Goal: Information Seeking & Learning: Check status

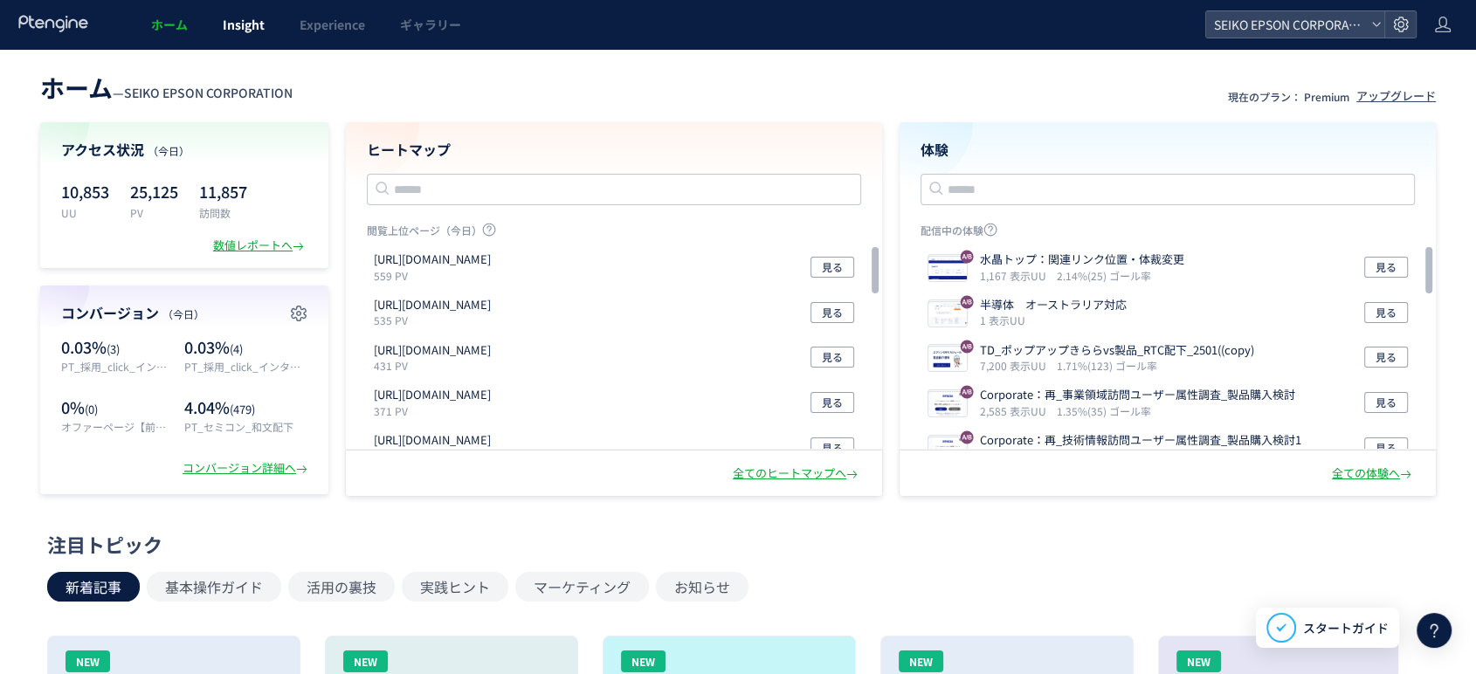
click at [245, 33] on link "Insight" at bounding box center [243, 24] width 77 height 49
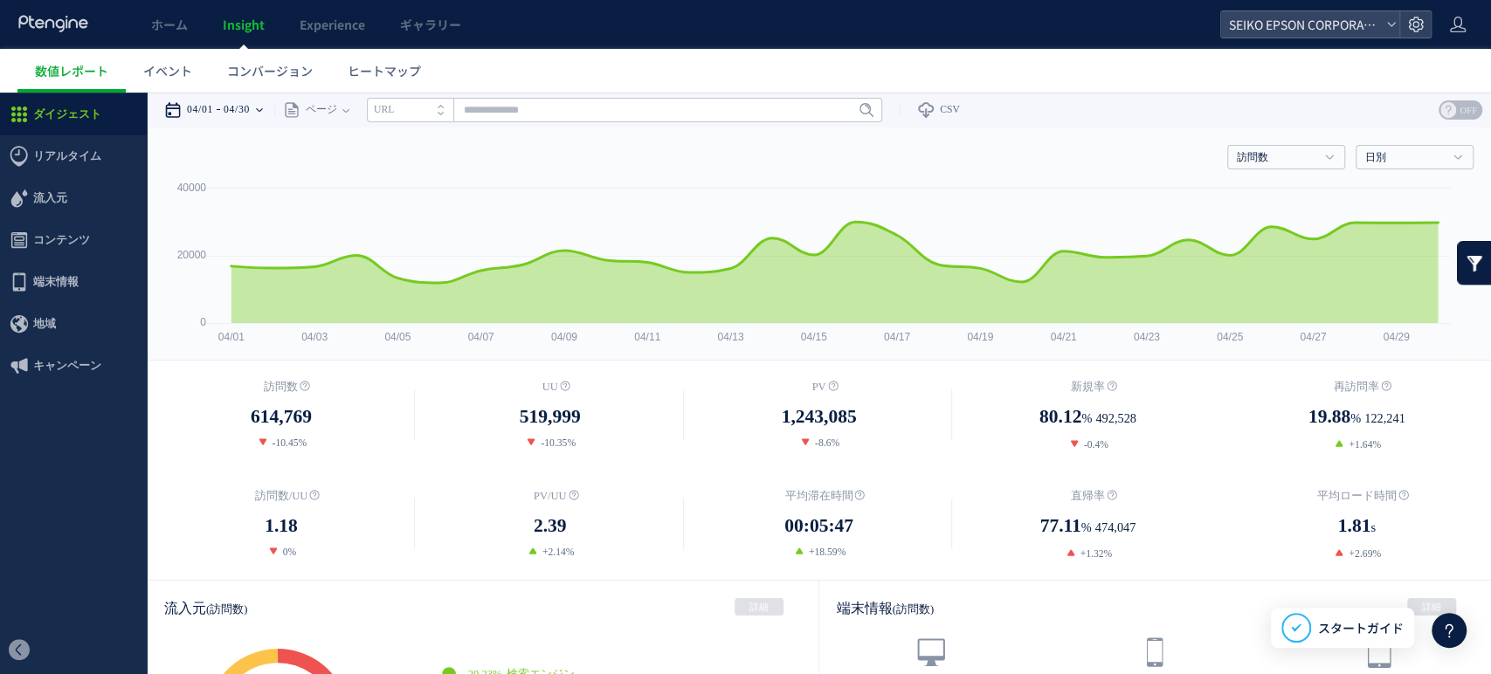
click at [263, 114] on icon at bounding box center [259, 110] width 7 height 35
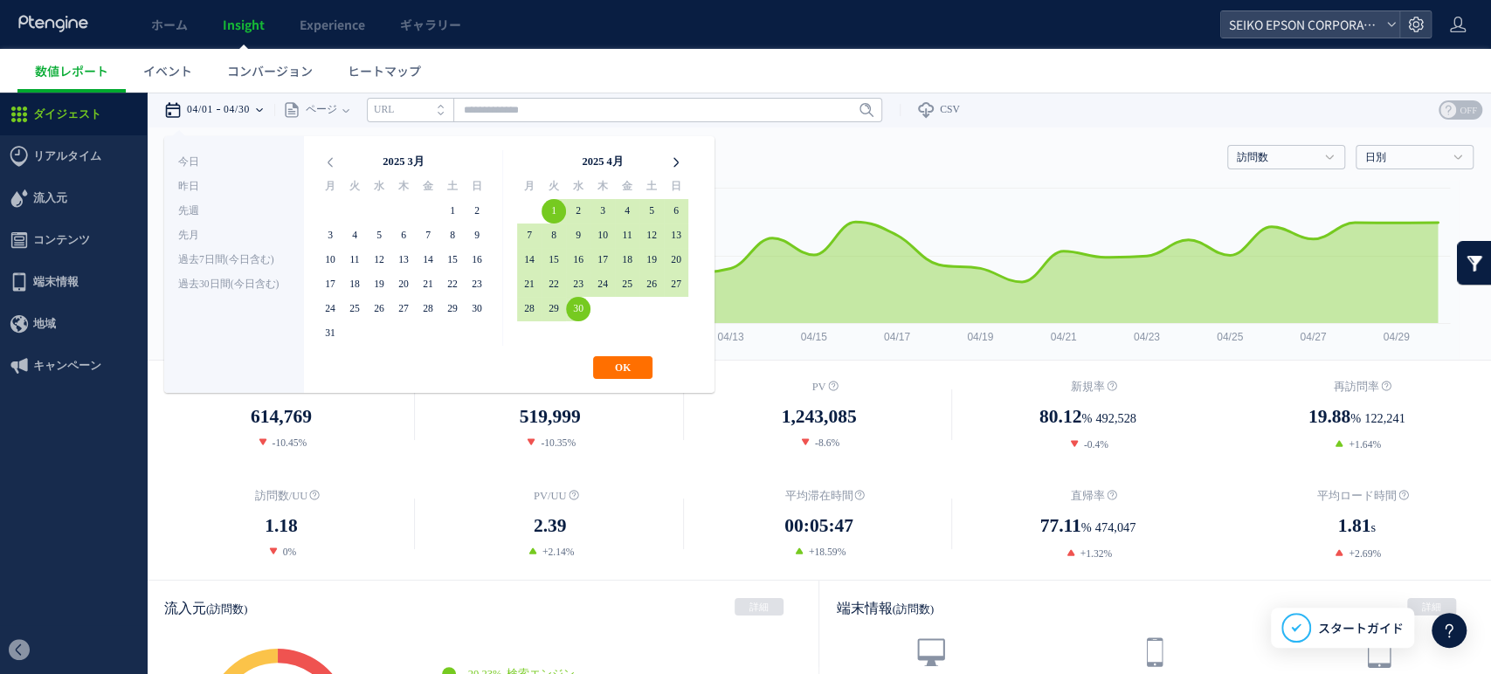
click at [675, 173] on icon at bounding box center [676, 162] width 24 height 24
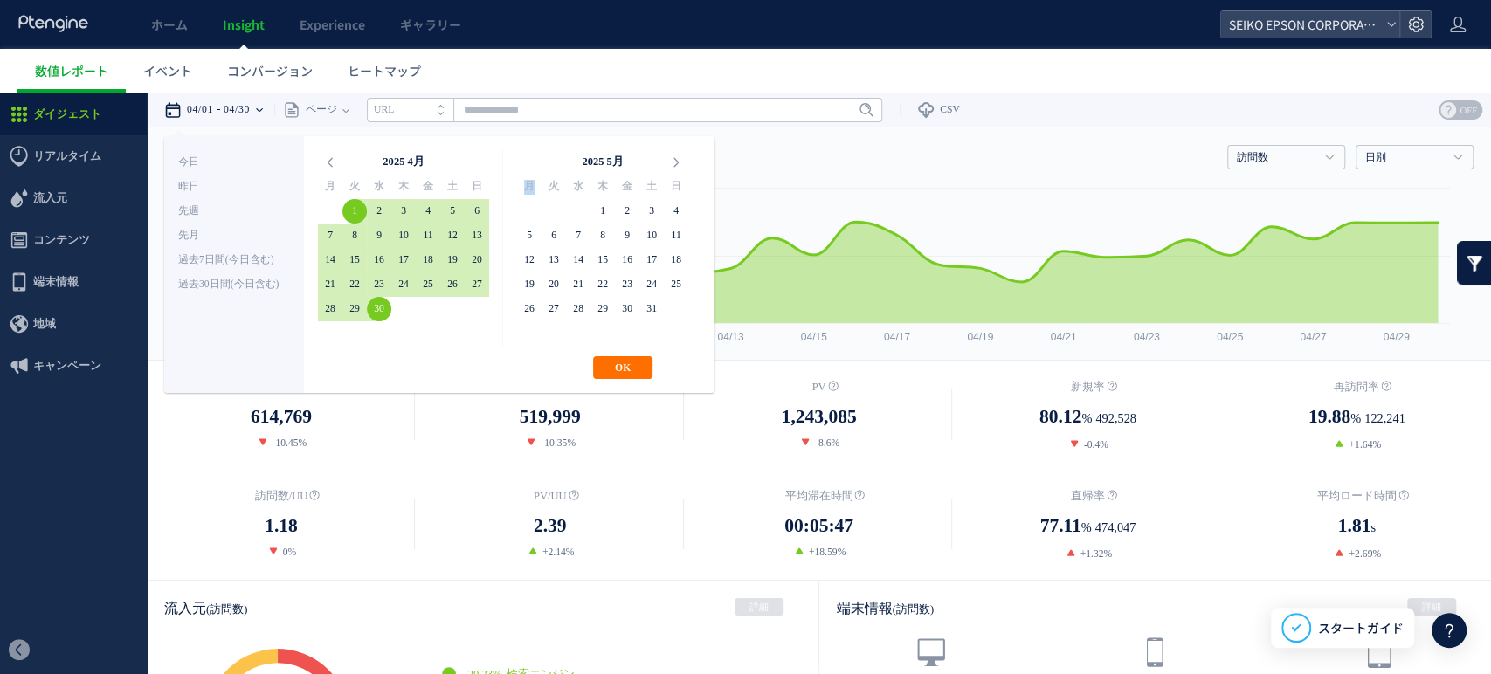
click at [675, 173] on icon at bounding box center [676, 162] width 24 height 24
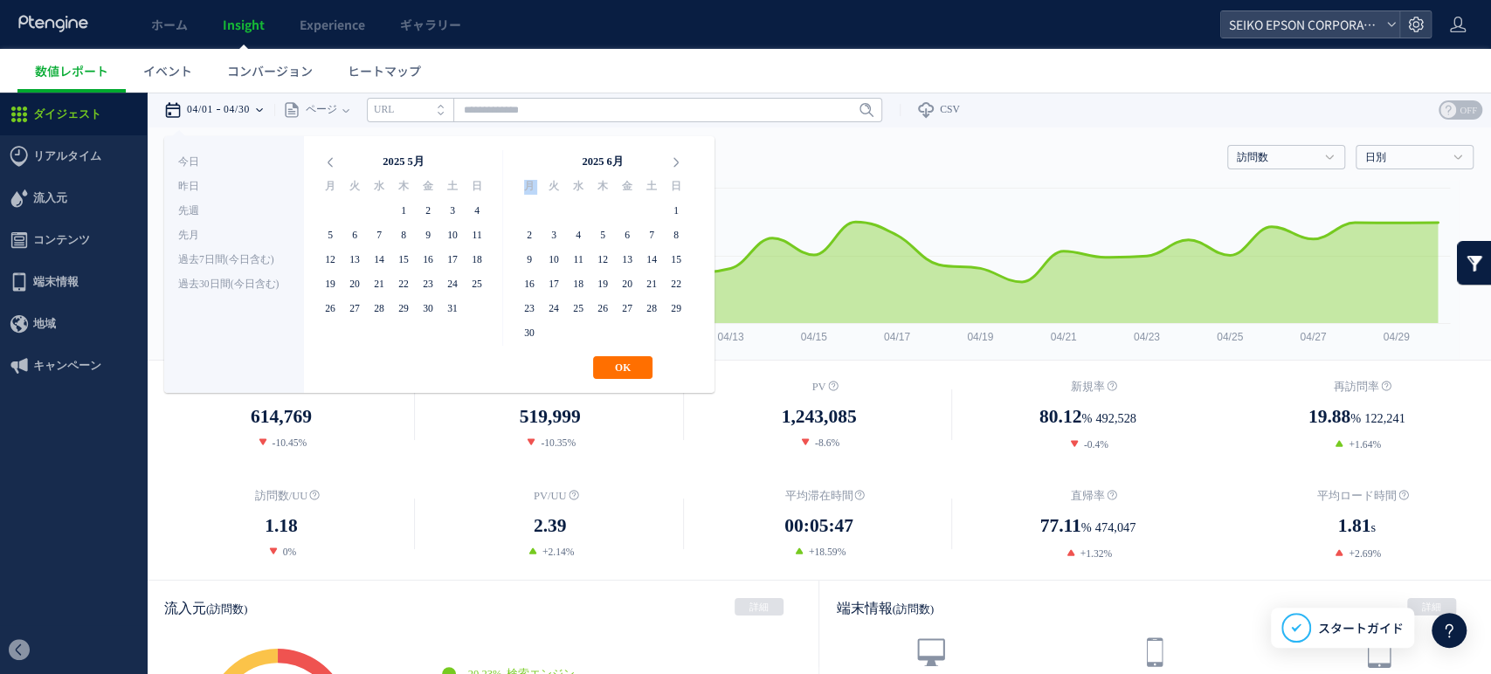
click at [675, 173] on icon at bounding box center [676, 162] width 24 height 24
click at [337, 160] on icon at bounding box center [330, 162] width 24 height 24
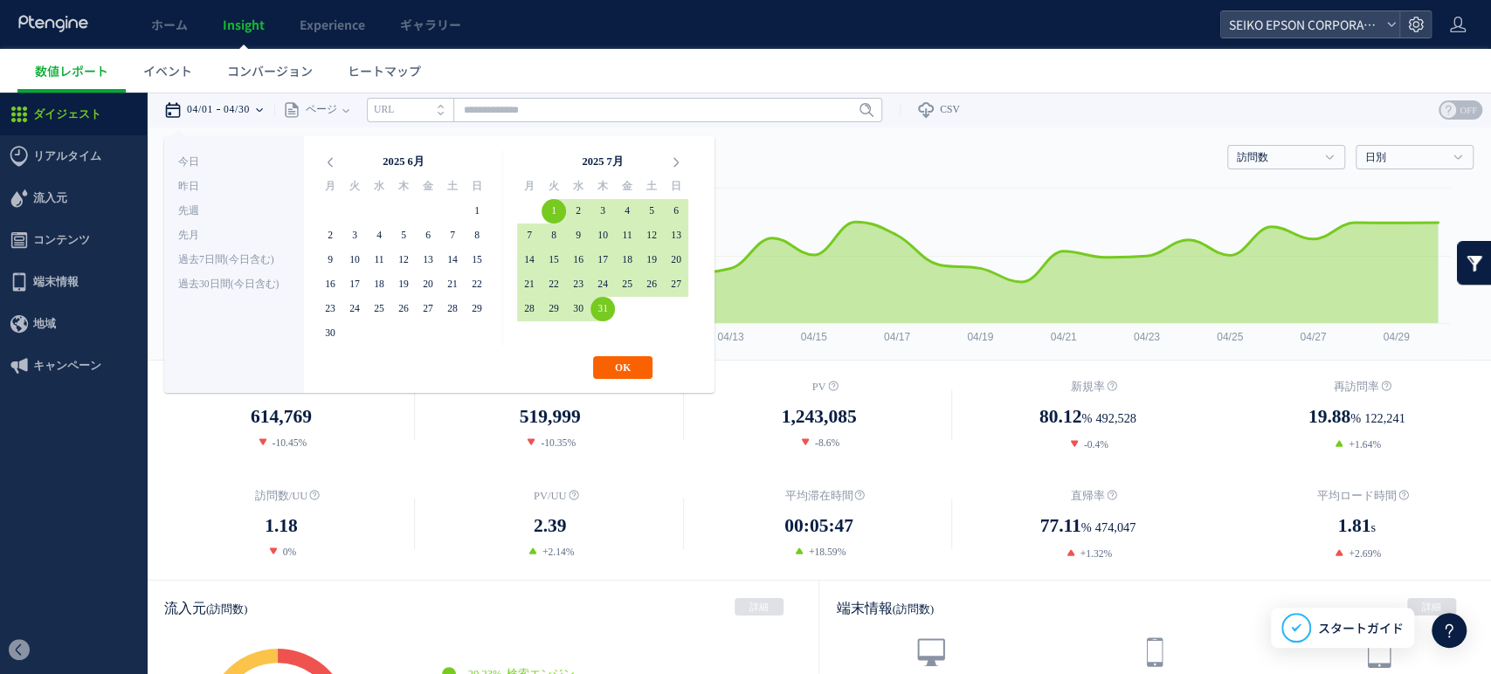
click at [626, 370] on button "OK" at bounding box center [622, 367] width 59 height 23
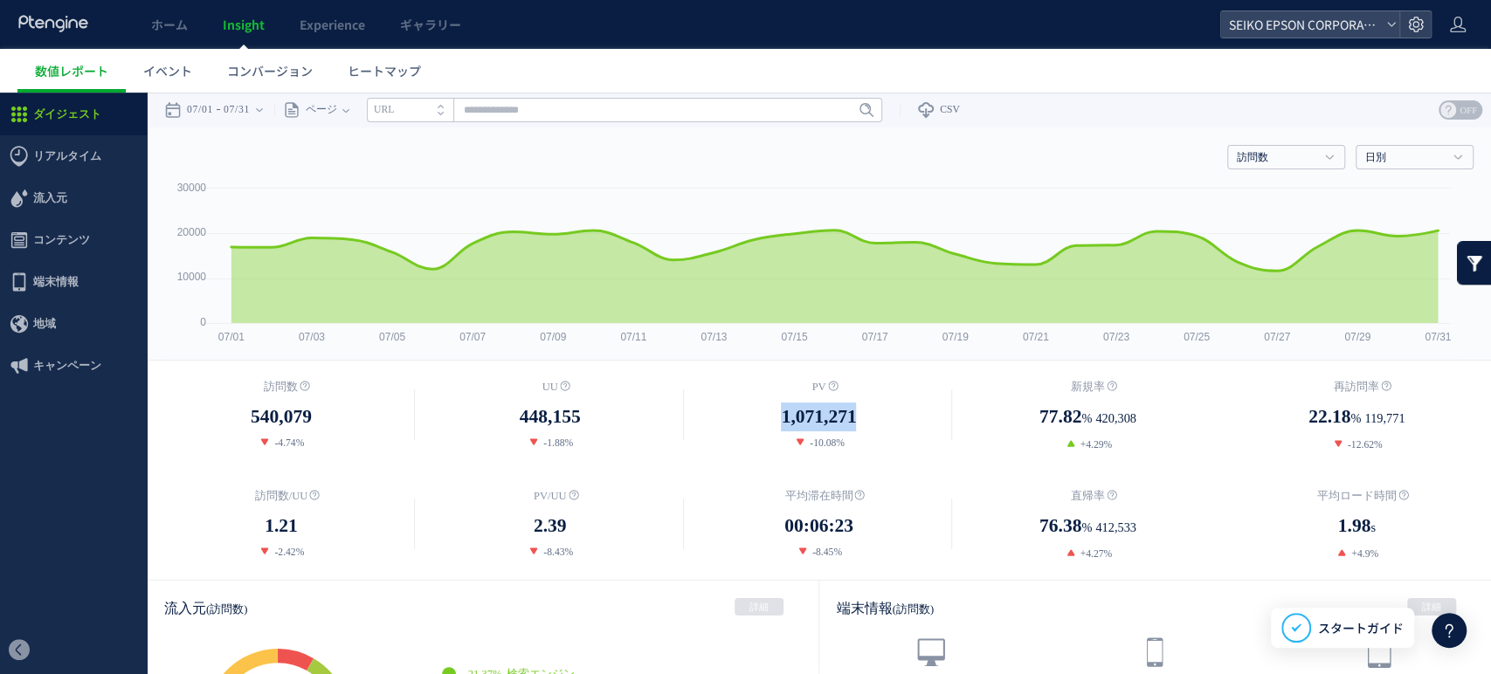
drag, startPoint x: 859, startPoint y: 419, endPoint x: 763, endPoint y: 417, distance: 96.1
click at [781, 417] on span "1,071,271" at bounding box center [818, 417] width 75 height 29
click at [263, 113] on icon at bounding box center [259, 110] width 7 height 35
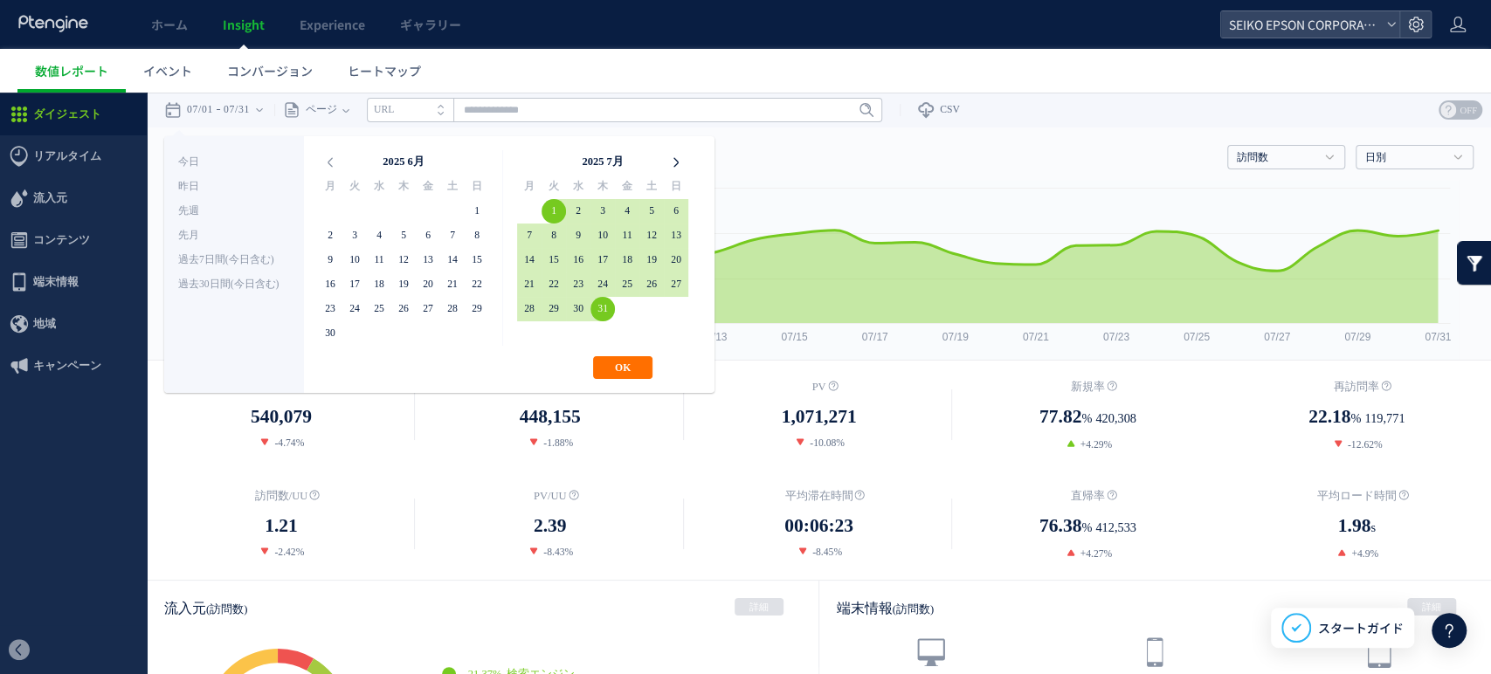
click at [677, 164] on icon at bounding box center [676, 162] width 24 height 24
click at [629, 363] on button "OK" at bounding box center [622, 367] width 59 height 23
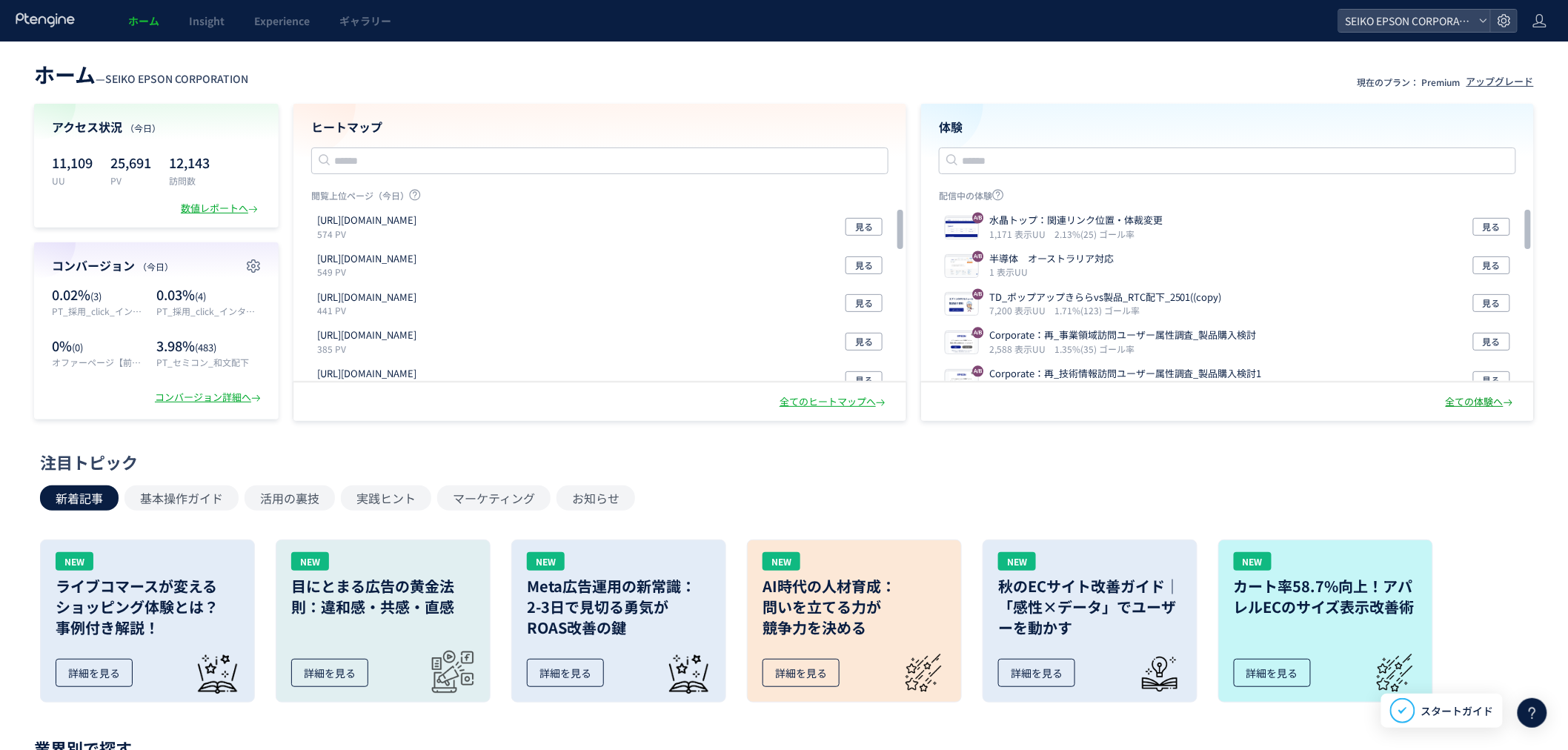
click at [1479, 403] on div "全ての体験へ" at bounding box center [1481, 401] width 70 height 14
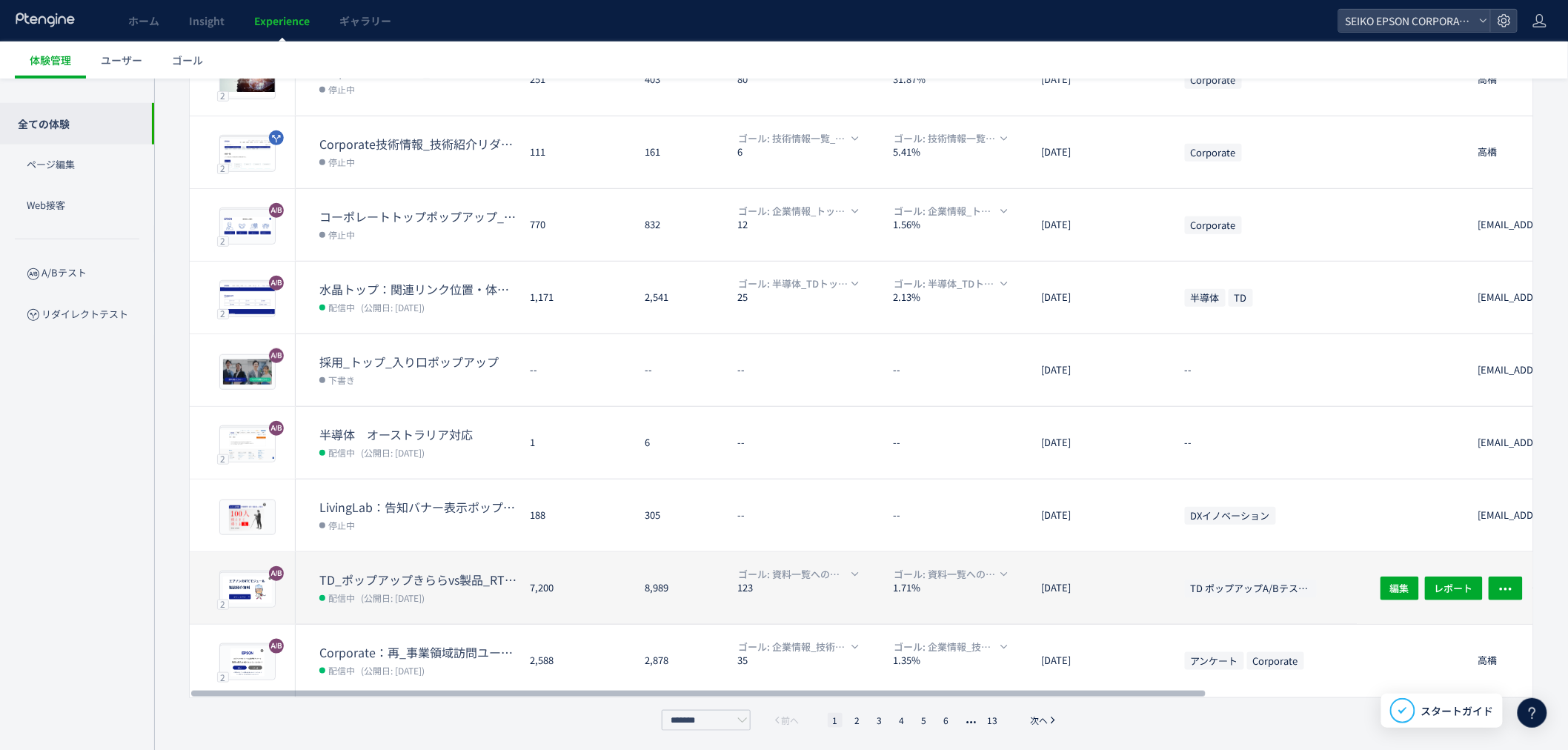
scroll to position [272, 0]
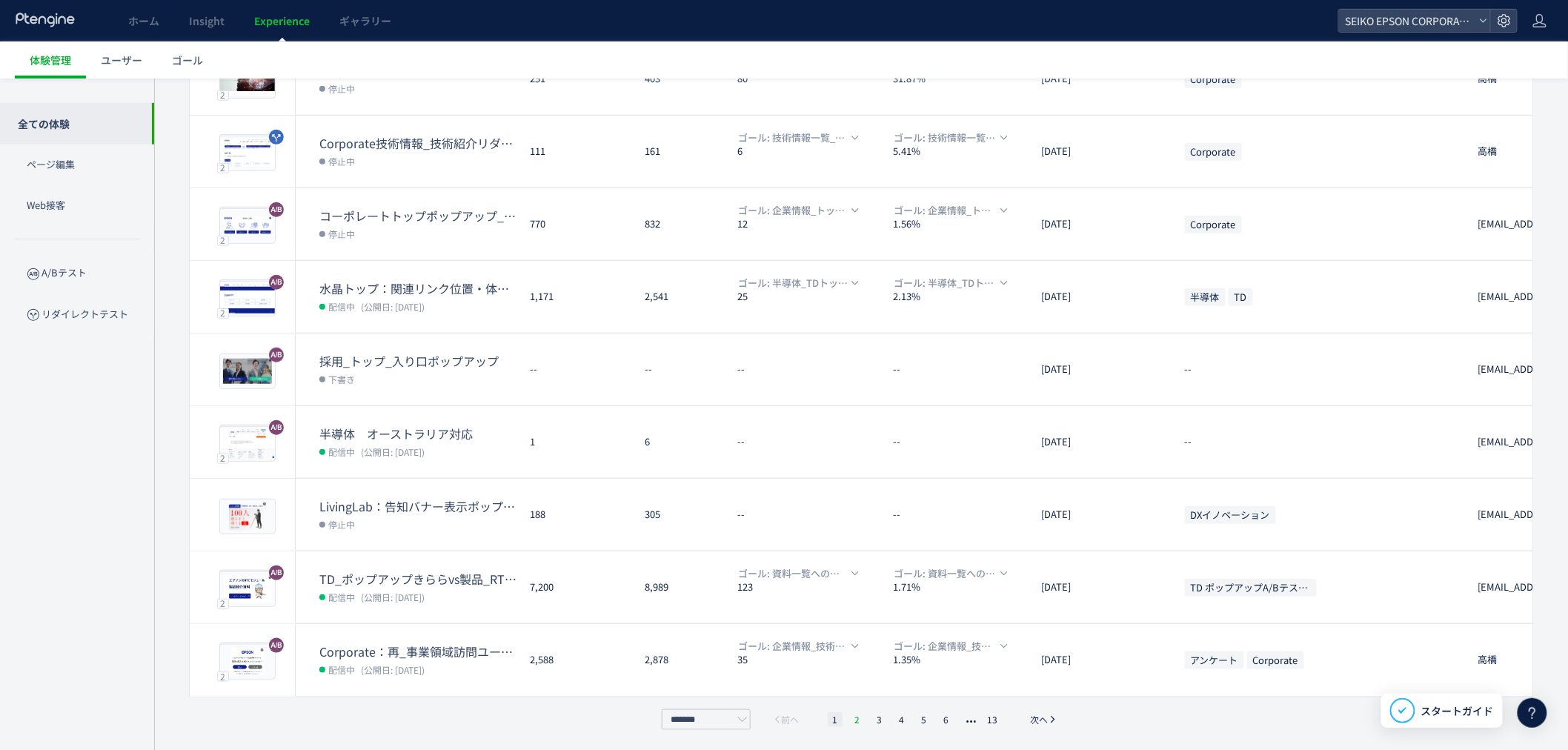
click at [854, 716] on li "2" at bounding box center [857, 719] width 14 height 14
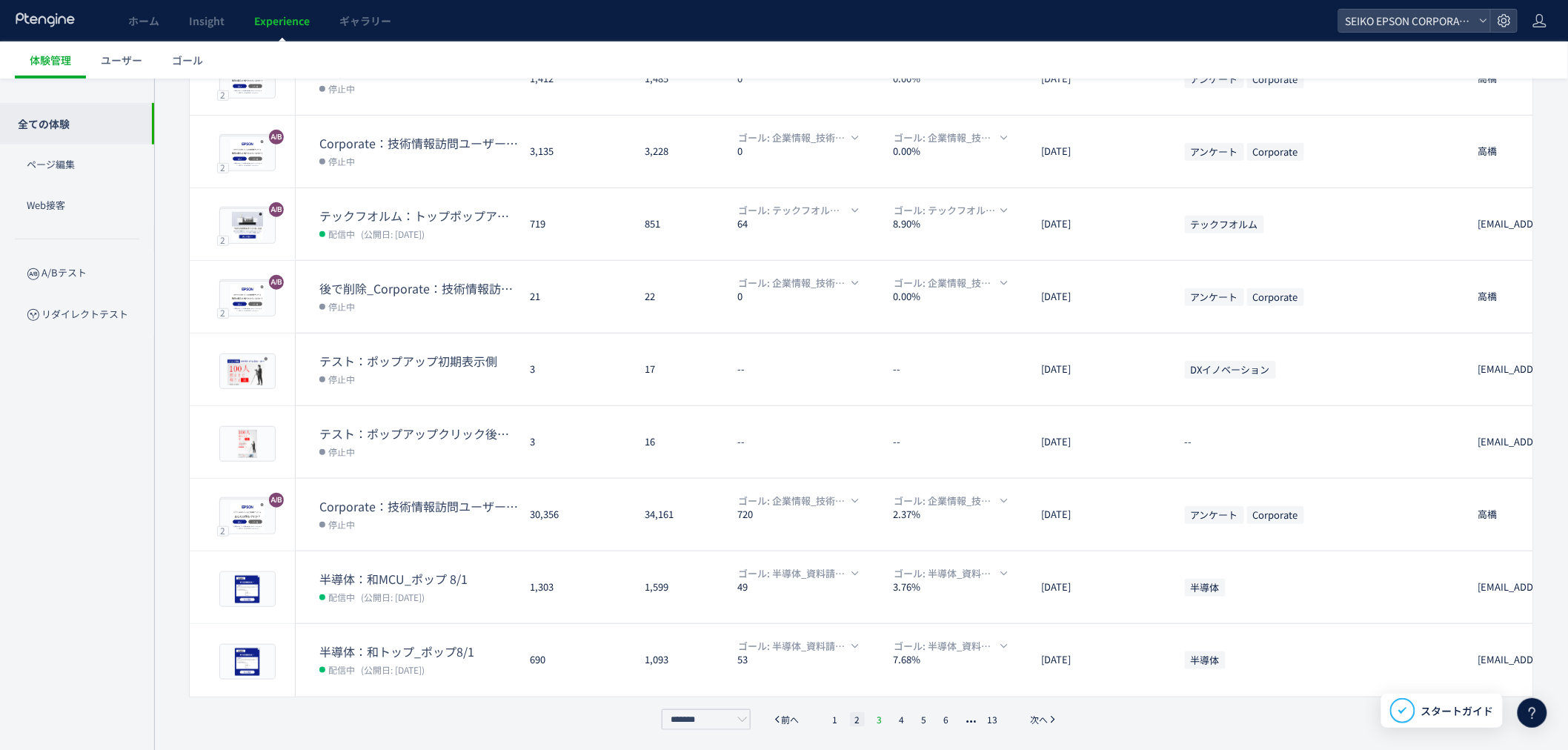
click at [882, 716] on li "3" at bounding box center [879, 719] width 14 height 14
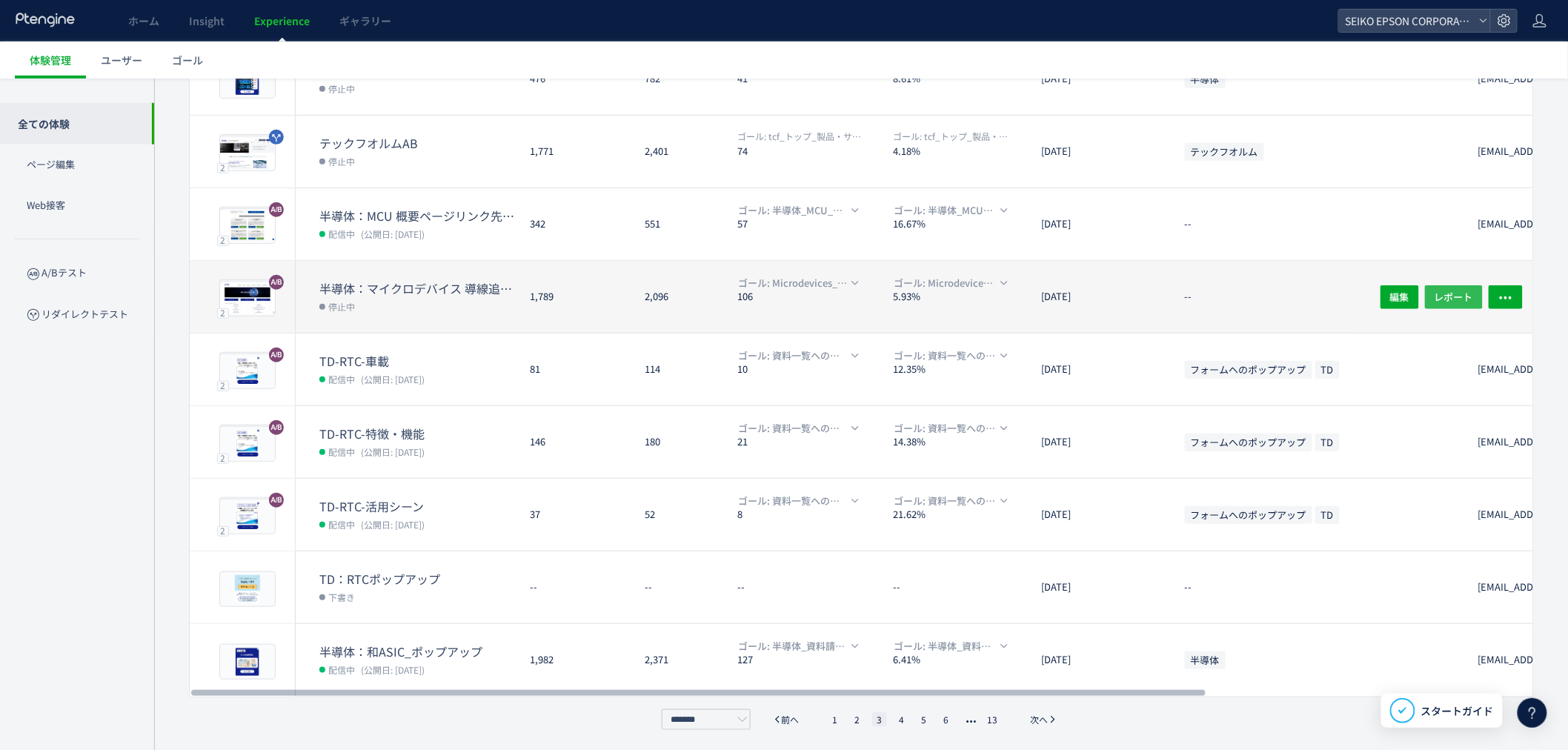
click at [1459, 298] on span "レポート" at bounding box center [1453, 296] width 38 height 24
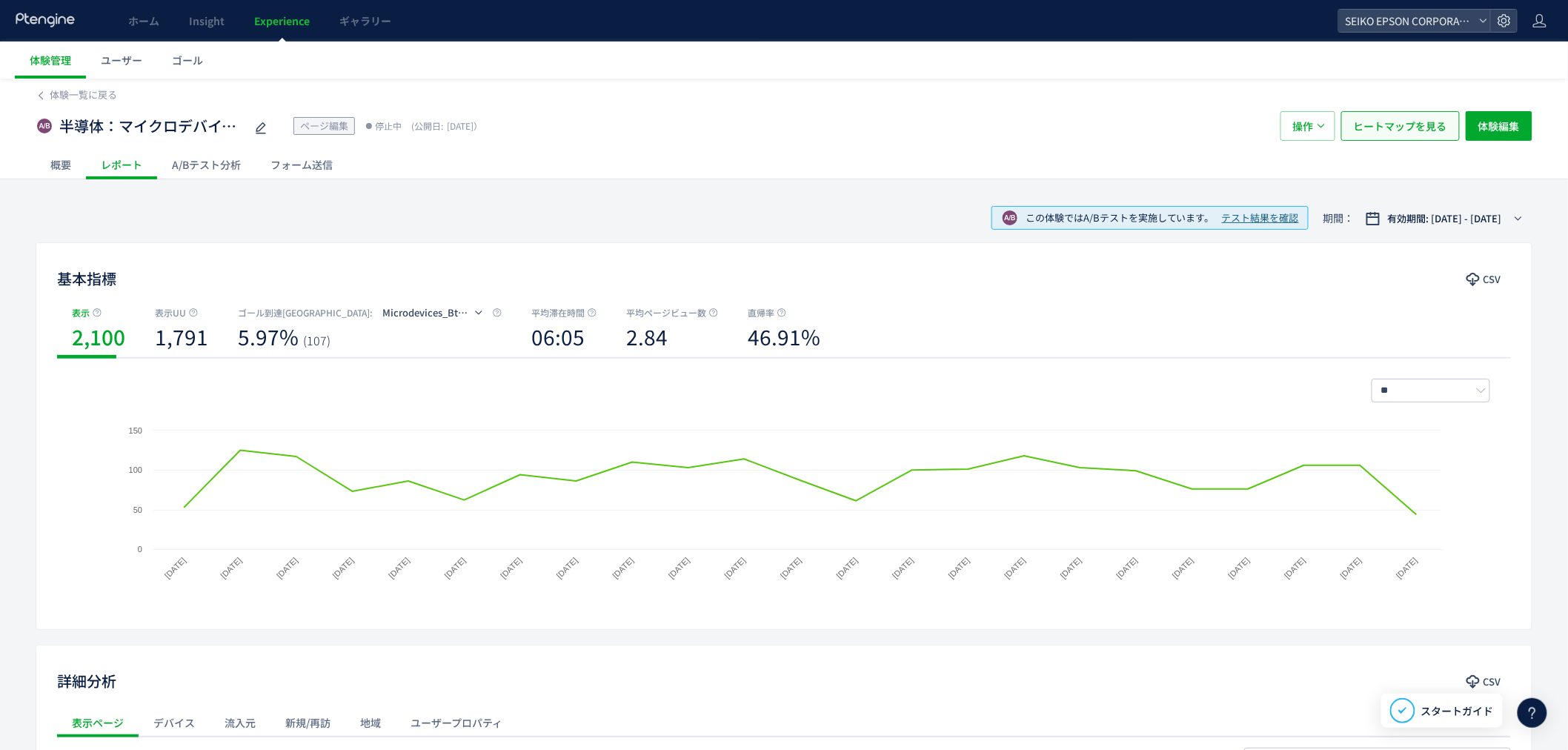
click at [1424, 134] on span "ヒートマップを見る" at bounding box center [1401, 126] width 93 height 30
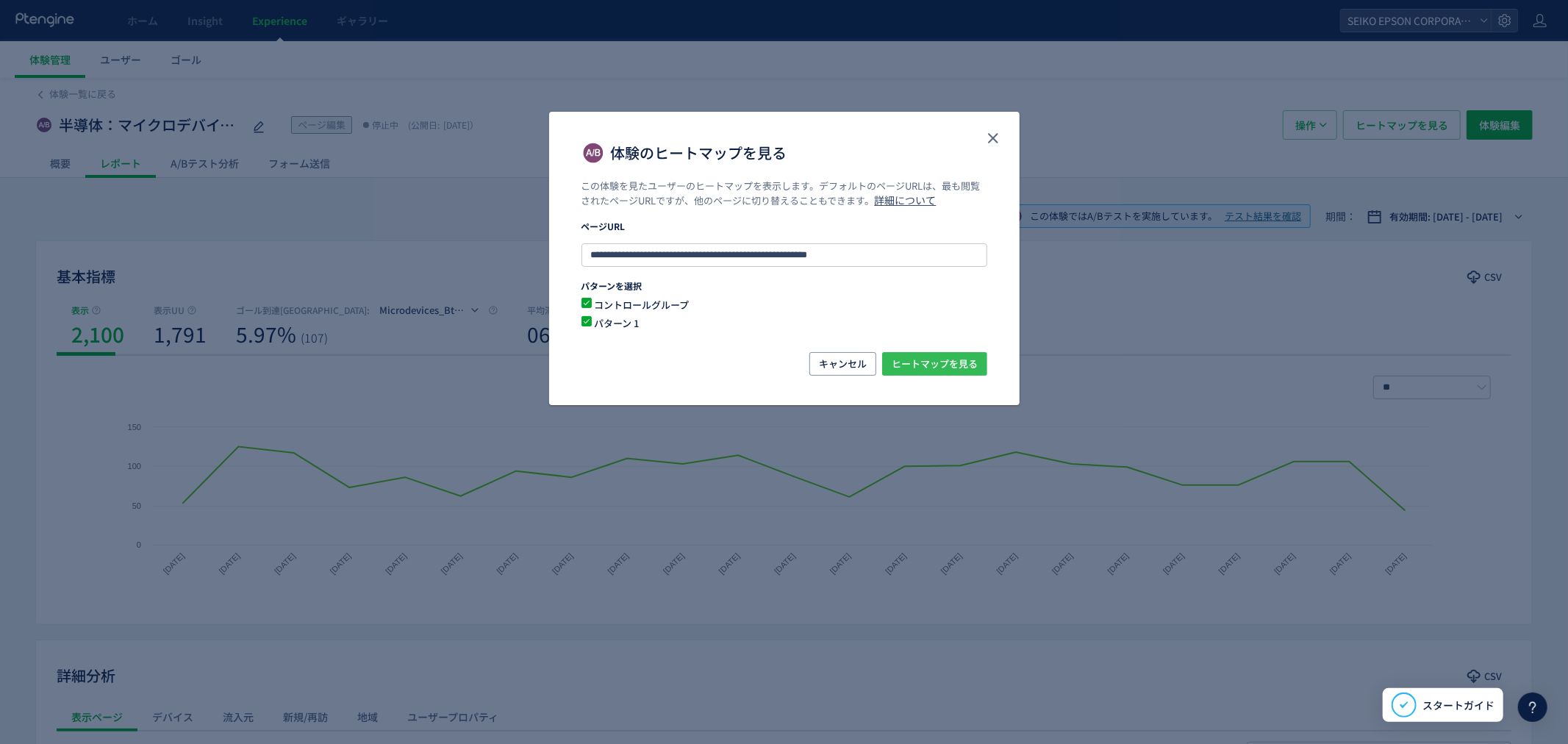
click at [947, 355] on span "ヒートマップを見る" at bounding box center [934, 364] width 86 height 24
